Goal: Navigation & Orientation: Understand site structure

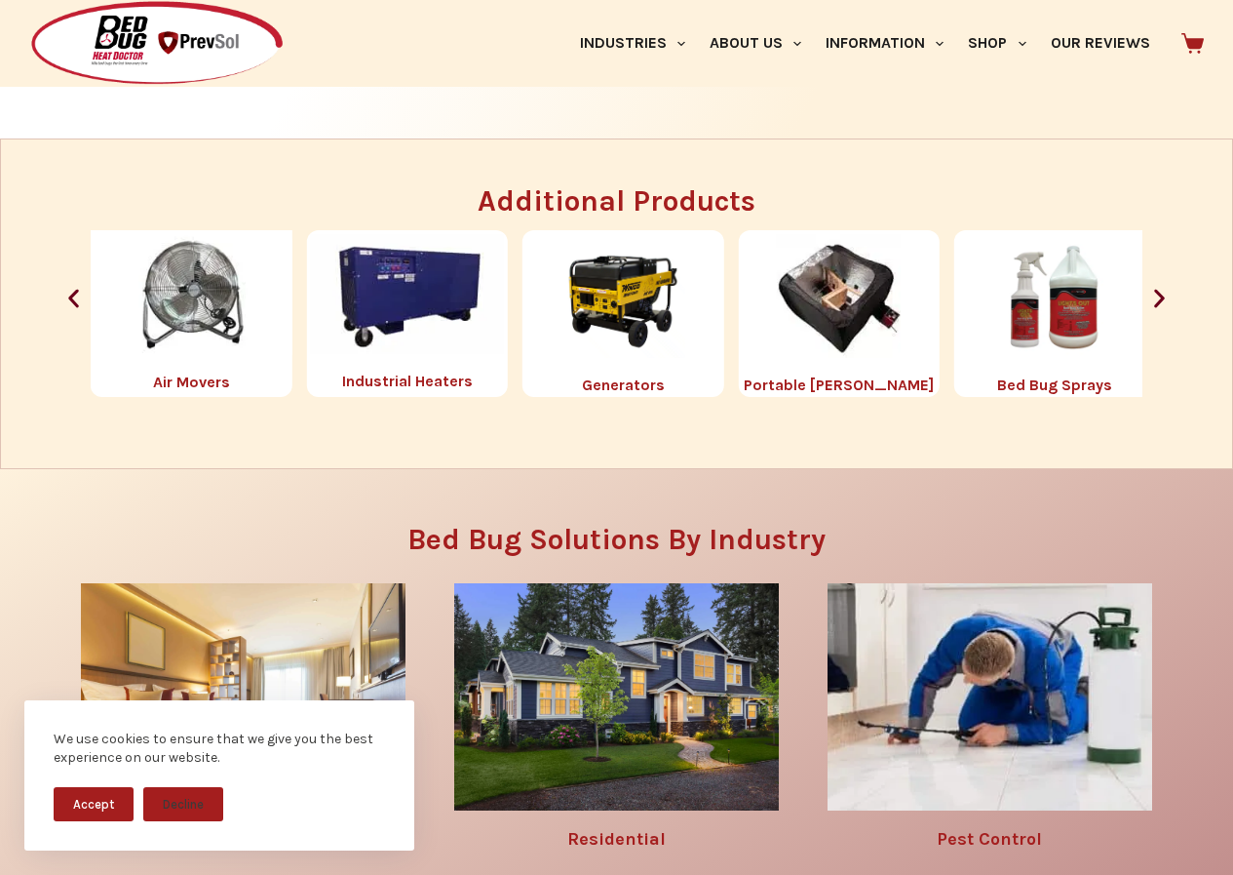
scroll to position [2072, 0]
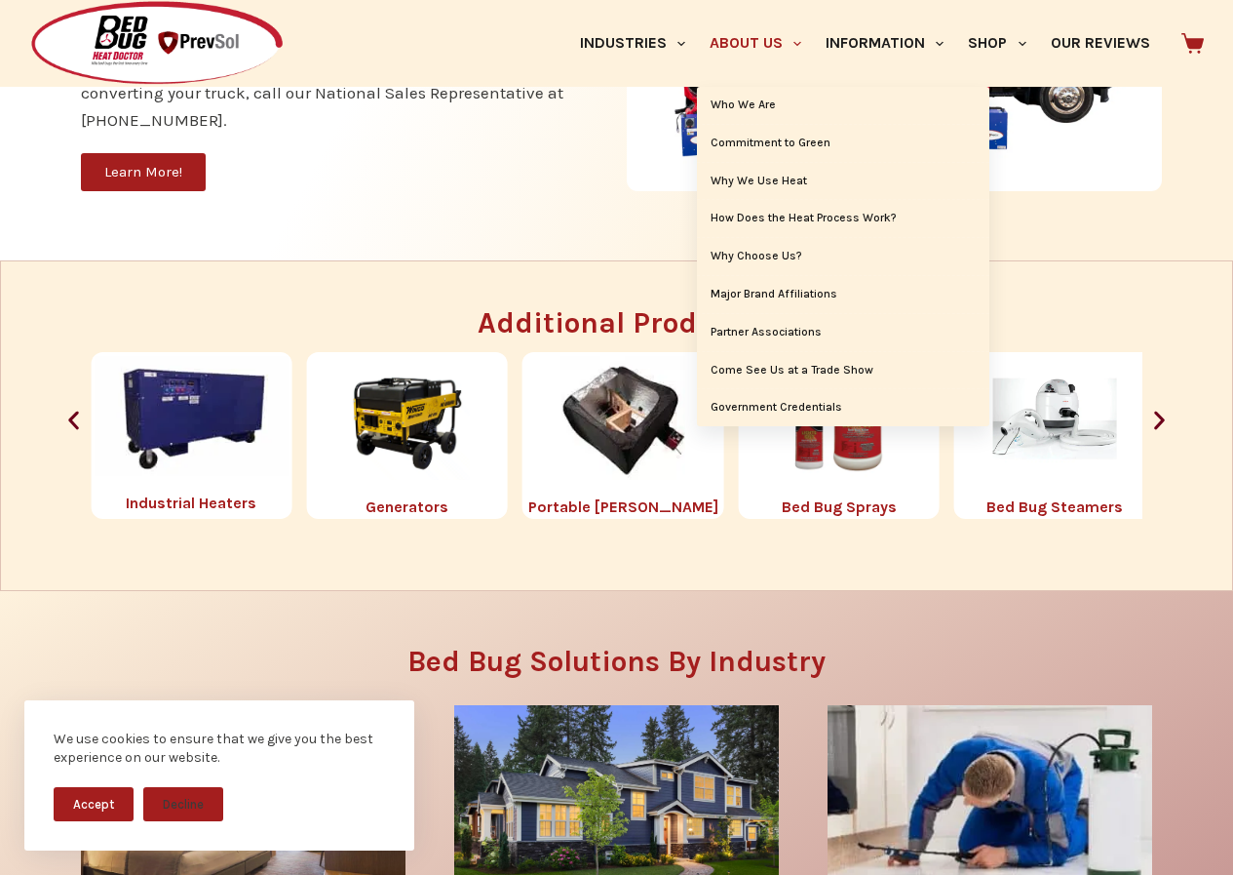
click at [697, 1] on link "About Us" at bounding box center [755, 43] width 116 height 87
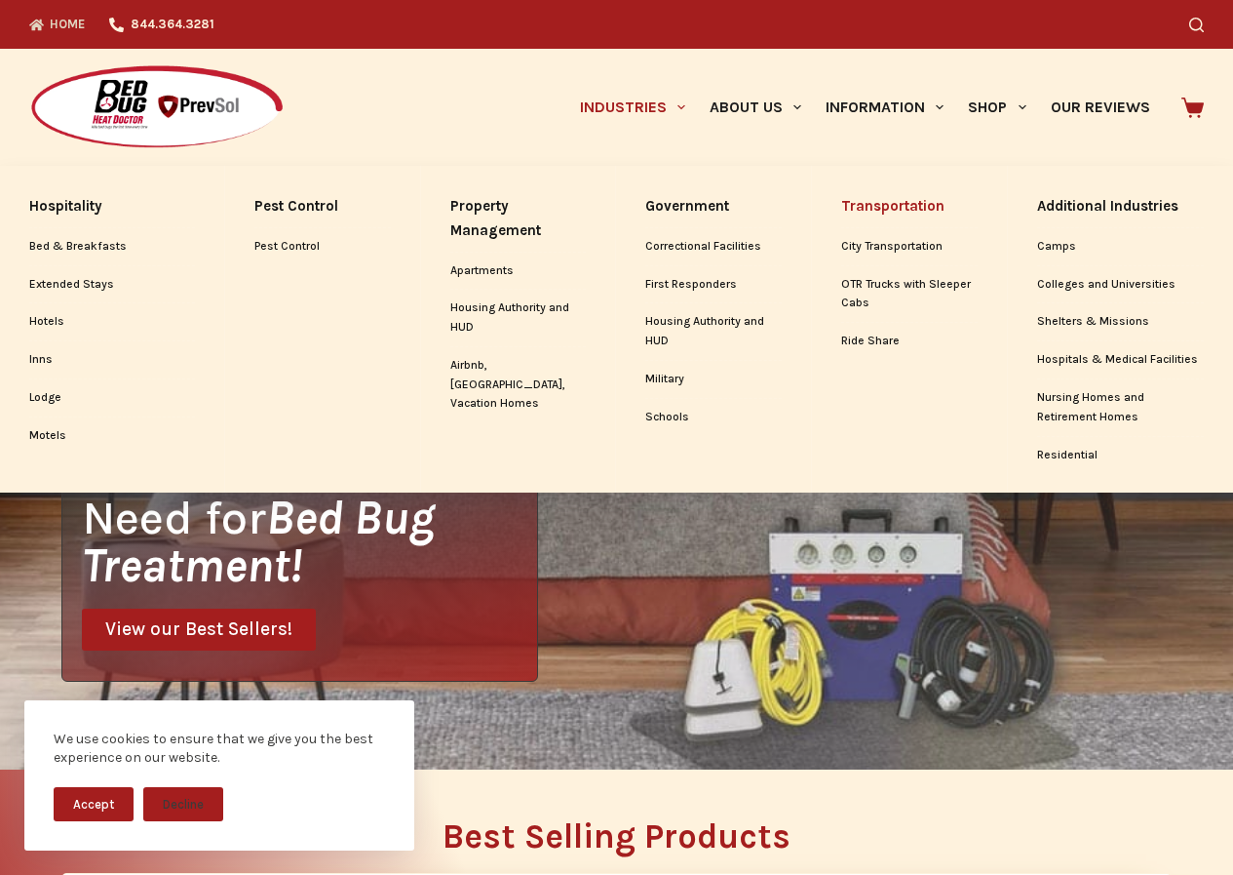
click at [858, 189] on link "Transportation" at bounding box center [909, 206] width 136 height 42
click at [276, 234] on link "Pest Control" at bounding box center [322, 246] width 136 height 37
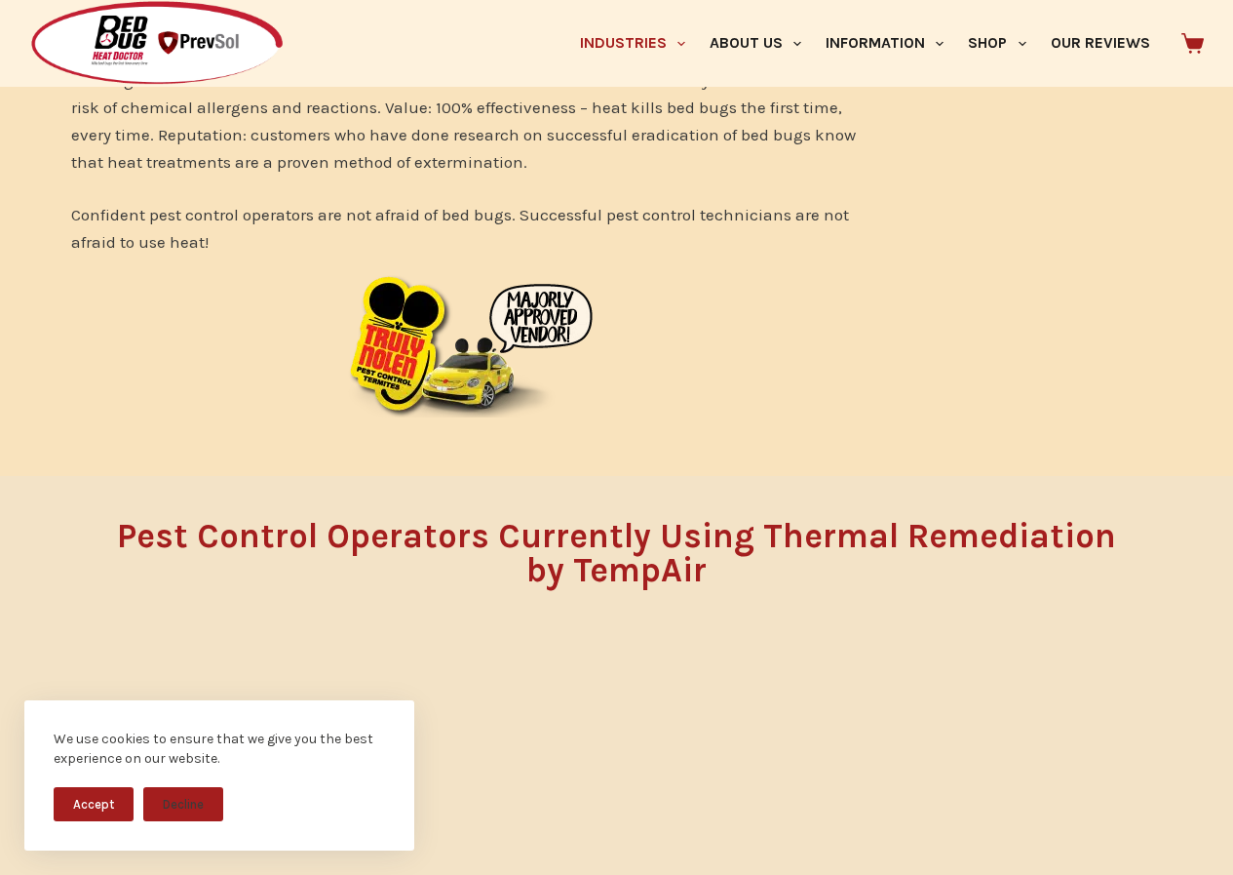
scroll to position [934, 0]
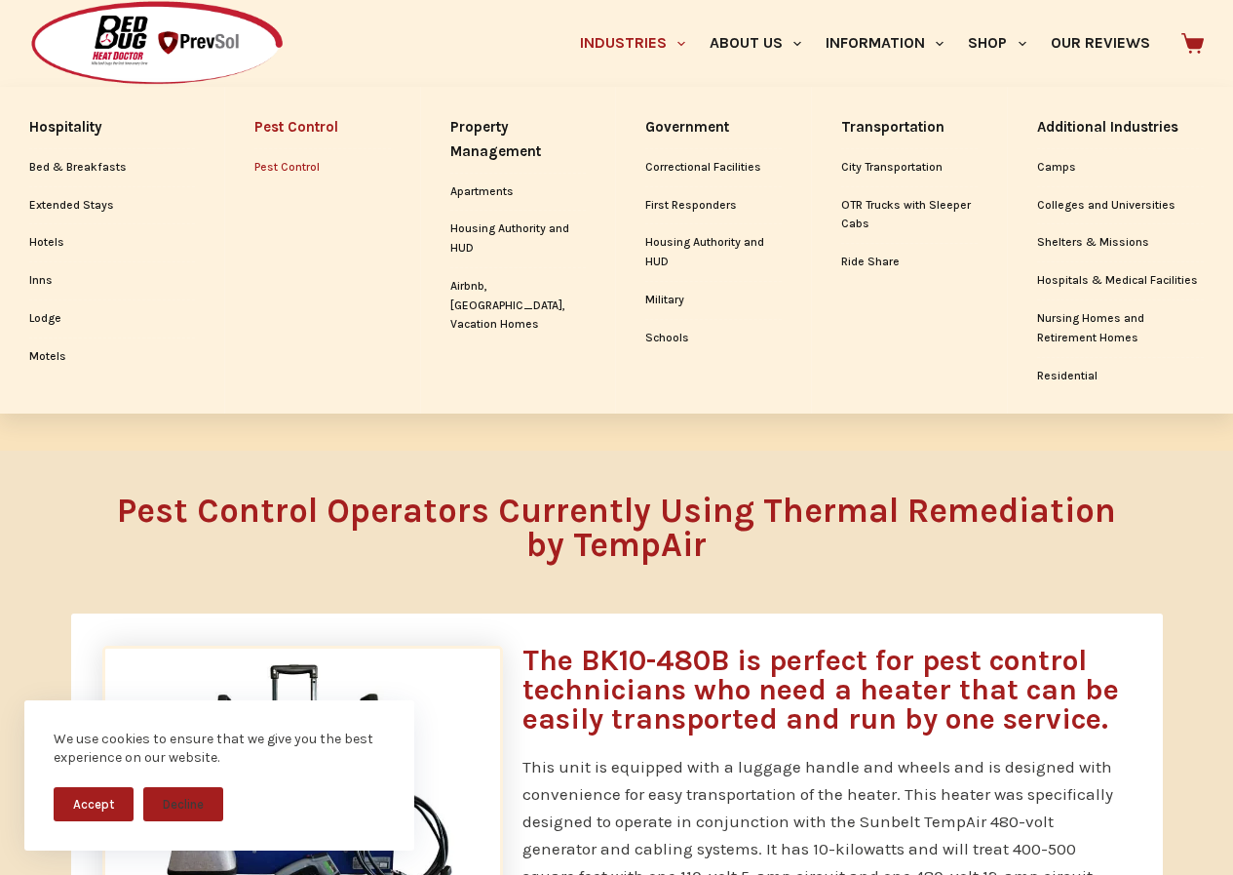
click at [567, 18] on link "Industries" at bounding box center [632, 43] width 130 height 87
